Goal: Find specific fact: Find contact information

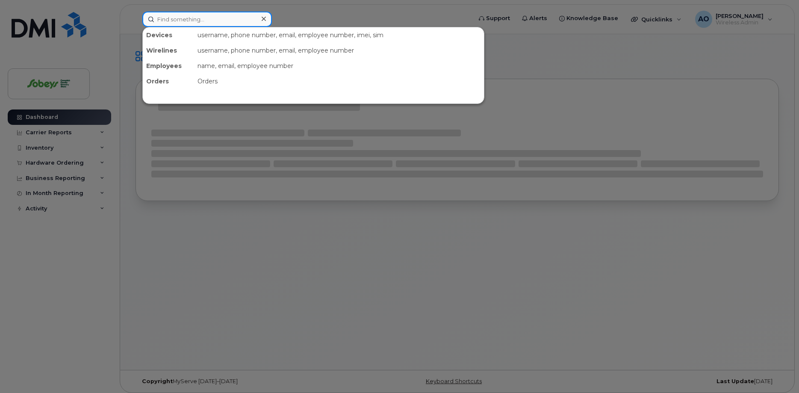
click at [185, 24] on input at bounding box center [206, 19] width 129 height 15
paste input "assist"
type input "assist"
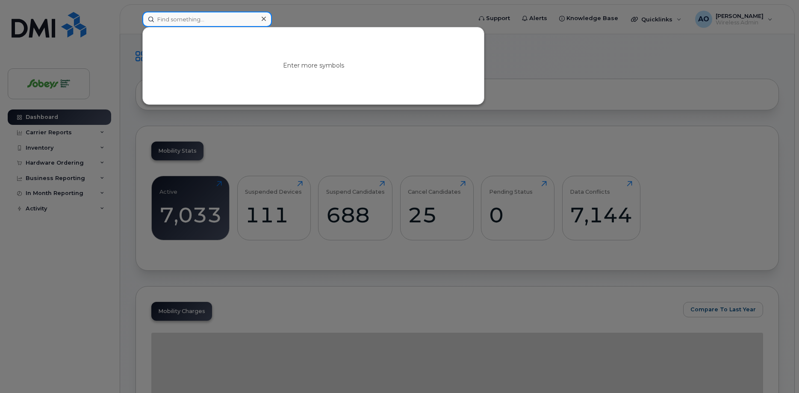
paste input "[PERSON_NAME]"
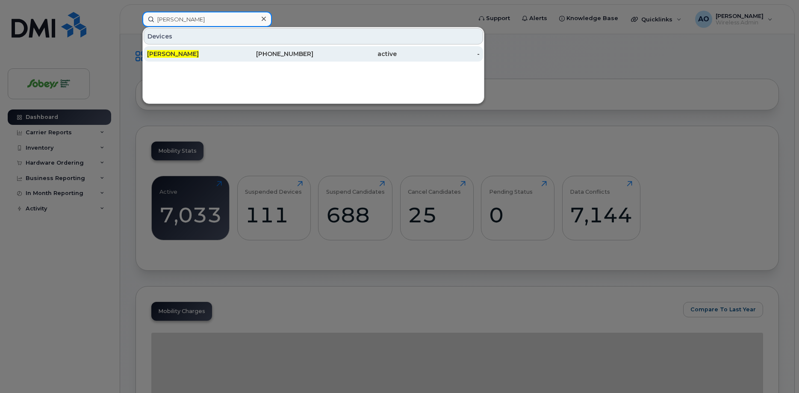
type input "[PERSON_NAME]"
click at [177, 55] on span "[PERSON_NAME]" at bounding box center [173, 54] width 52 height 8
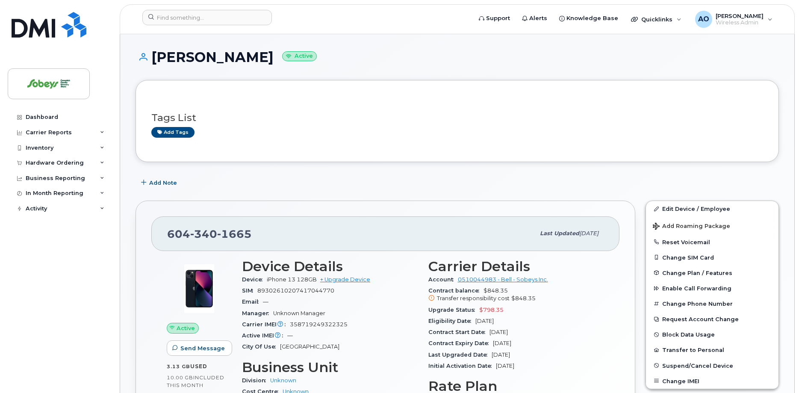
click at [239, 53] on h1 "[PERSON_NAME] Active" at bounding box center [456, 57] width 643 height 15
drag, startPoint x: 237, startPoint y: 53, endPoint x: 156, endPoint y: 51, distance: 80.4
click at [156, 51] on h1 "[PERSON_NAME] Active" at bounding box center [456, 57] width 643 height 15
click at [155, 53] on h1 "[PERSON_NAME] Active" at bounding box center [456, 57] width 643 height 15
drag, startPoint x: 238, startPoint y: 58, endPoint x: 155, endPoint y: 56, distance: 83.4
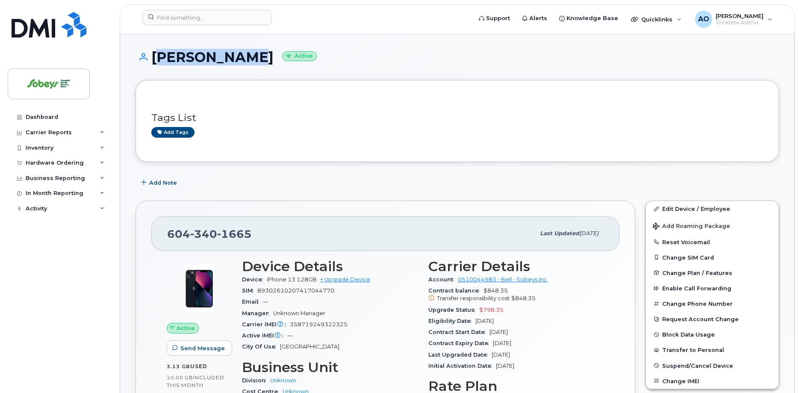
click at [155, 56] on h1 "[PERSON_NAME] Active" at bounding box center [456, 57] width 643 height 15
copy h1 "[PERSON_NAME]"
drag, startPoint x: 268, startPoint y: 235, endPoint x: 230, endPoint y: 229, distance: 38.9
click at [251, 231] on div "[PHONE_NUMBER]" at bounding box center [351, 233] width 368 height 18
drag, startPoint x: 230, startPoint y: 229, endPoint x: 170, endPoint y: 229, distance: 60.3
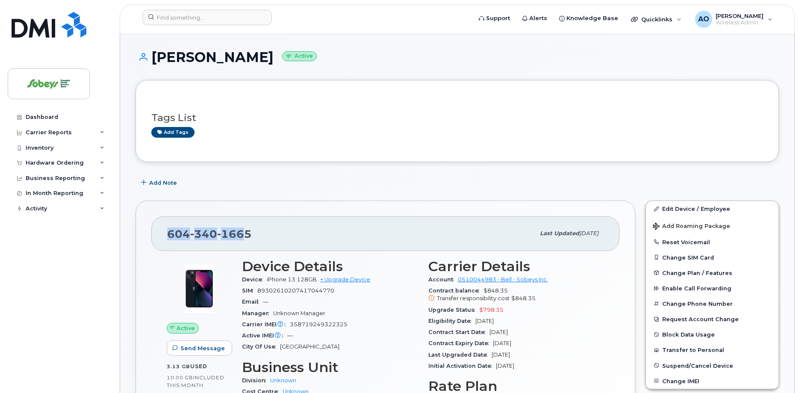
click at [169, 228] on span "[PHONE_NUMBER]" at bounding box center [209, 233] width 85 height 13
click at [197, 232] on span "340" at bounding box center [203, 233] width 27 height 13
drag, startPoint x: 250, startPoint y: 232, endPoint x: 158, endPoint y: 213, distance: 93.4
click at [166, 231] on div "[PHONE_NUMBER] Last updated [DATE]" at bounding box center [385, 233] width 468 height 34
copy span "[PHONE_NUMBER]"
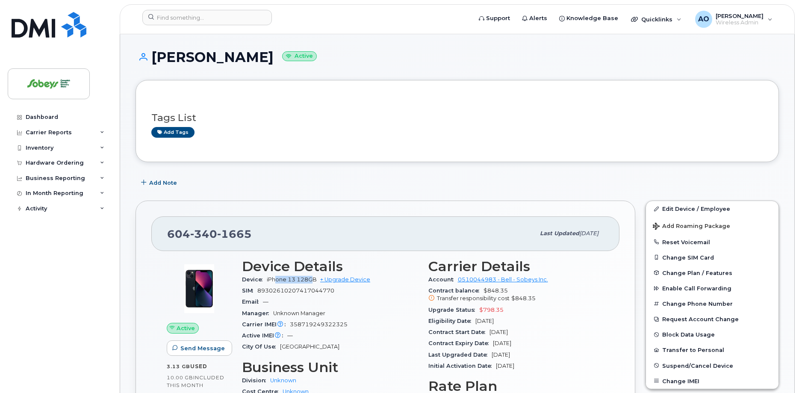
drag, startPoint x: 315, startPoint y: 280, endPoint x: 275, endPoint y: 279, distance: 39.8
click at [275, 279] on span "iPhone 13 128GB" at bounding box center [292, 279] width 50 height 6
drag, startPoint x: 317, startPoint y: 279, endPoint x: 267, endPoint y: 275, distance: 50.2
click at [268, 279] on span "iPhone 13 128GB" at bounding box center [292, 279] width 50 height 6
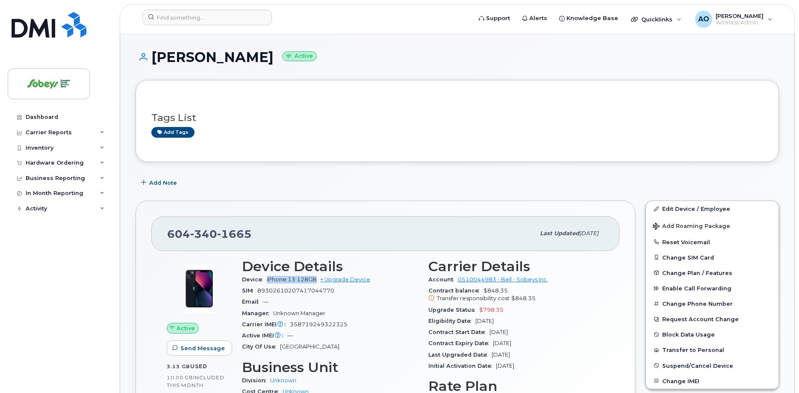
copy span "iPhone 13 128GB"
